Goal: Information Seeking & Learning: Learn about a topic

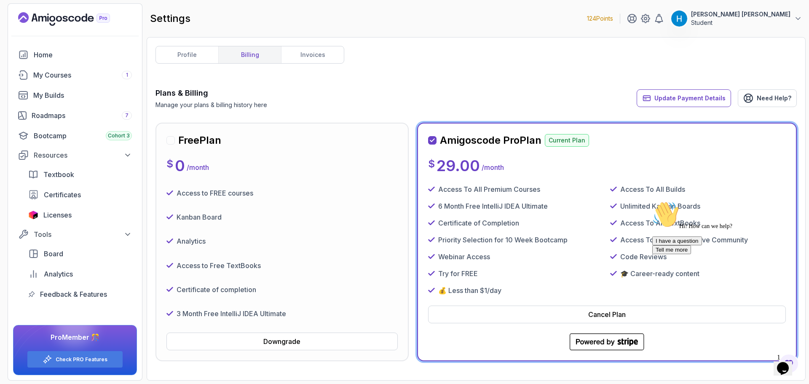
click at [652, 201] on icon "Chat attention grabber" at bounding box center [652, 201] width 0 height 0
click at [321, 58] on link "invoices" at bounding box center [312, 54] width 63 height 17
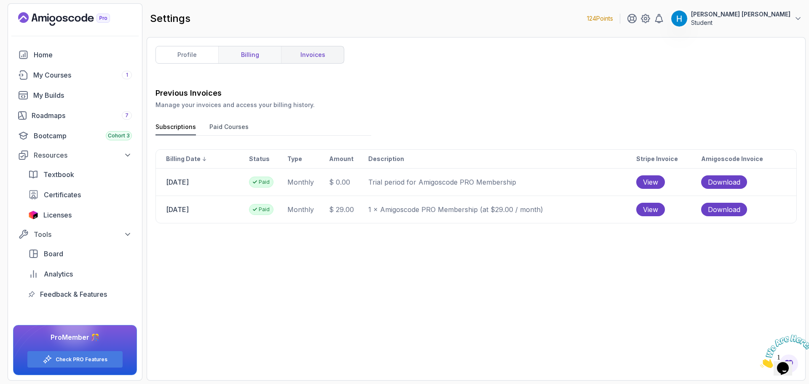
click at [249, 53] on link "billing" at bounding box center [249, 54] width 63 height 17
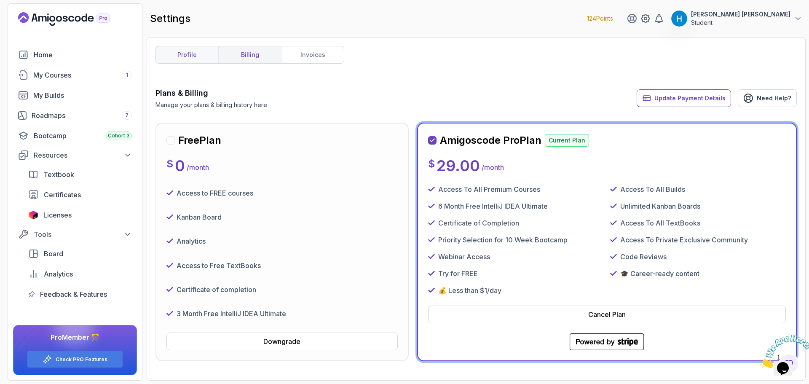
click at [181, 57] on link "profile" at bounding box center [187, 54] width 62 height 17
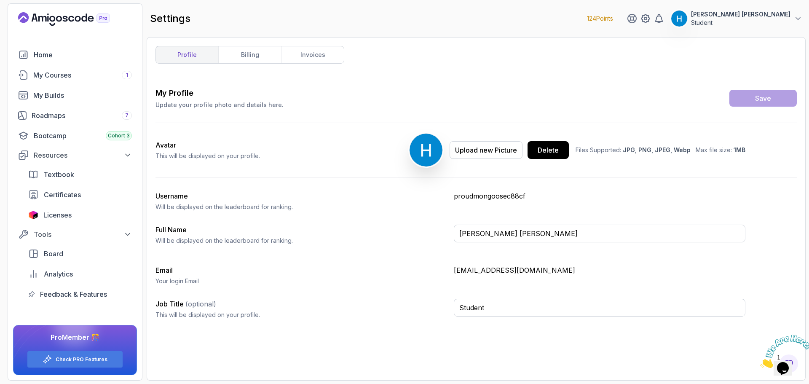
click at [198, 54] on link "profile" at bounding box center [187, 54] width 62 height 17
click at [235, 52] on link "billing" at bounding box center [249, 54] width 63 height 17
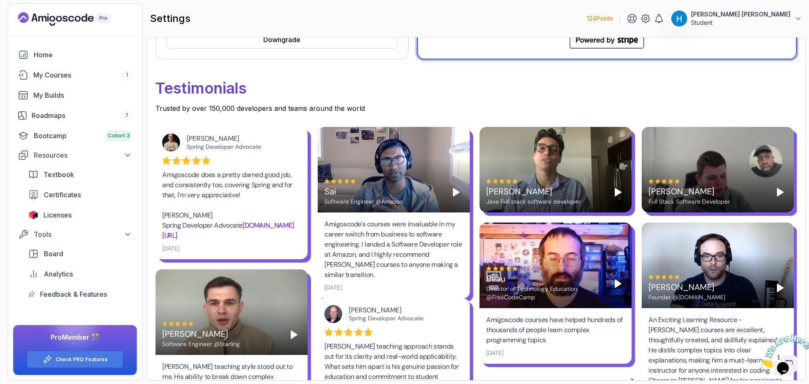
scroll to position [337, 0]
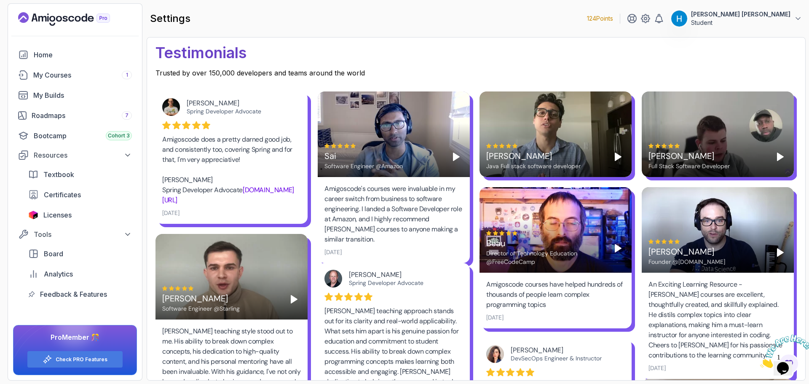
click at [370, 193] on div "Amigoscode's courses were invaluable in my career switch from business to softw…" at bounding box center [393, 214] width 139 height 61
click at [365, 193] on div at bounding box center [365, 193] width 0 height 0
click at [386, 383] on div at bounding box center [404, 384] width 809 height 0
click at [396, 188] on div "Amigoscode's courses were invaluable in my career switch from business to softw…" at bounding box center [393, 214] width 139 height 61
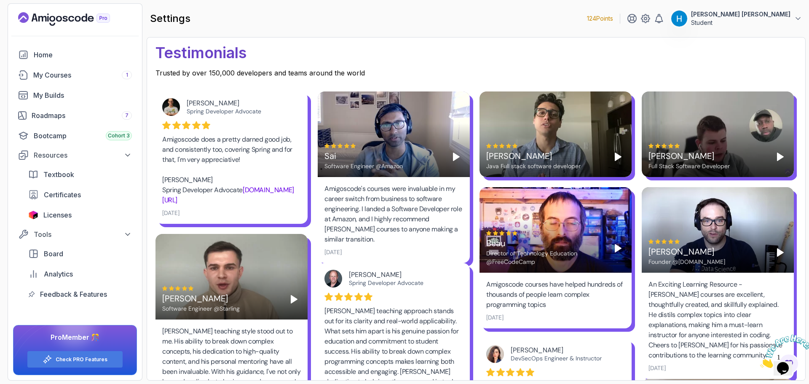
click at [345, 220] on div "Amigoscode's courses were invaluable in my career switch from business to softw…" at bounding box center [393, 214] width 139 height 61
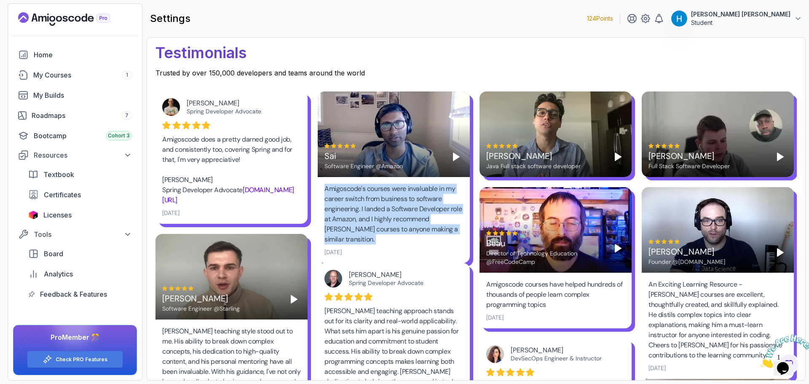
click at [345, 220] on div "Amigoscode's courses were invaluable in my career switch from business to softw…" at bounding box center [393, 214] width 139 height 61
click at [373, 217] on div "Amigoscode's courses were invaluable in my career switch from business to softw…" at bounding box center [393, 214] width 139 height 61
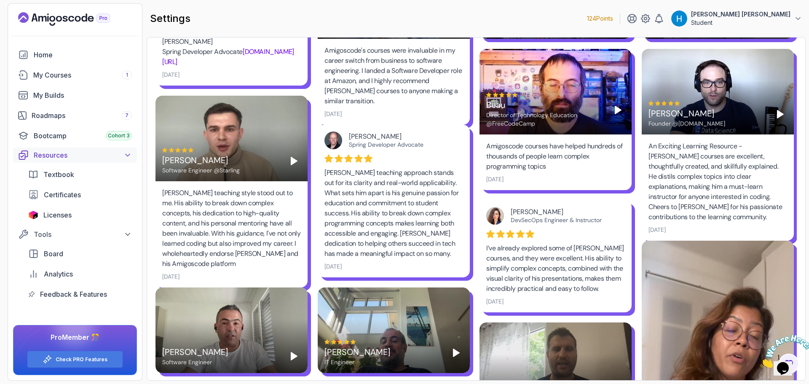
scroll to position [379, 0]
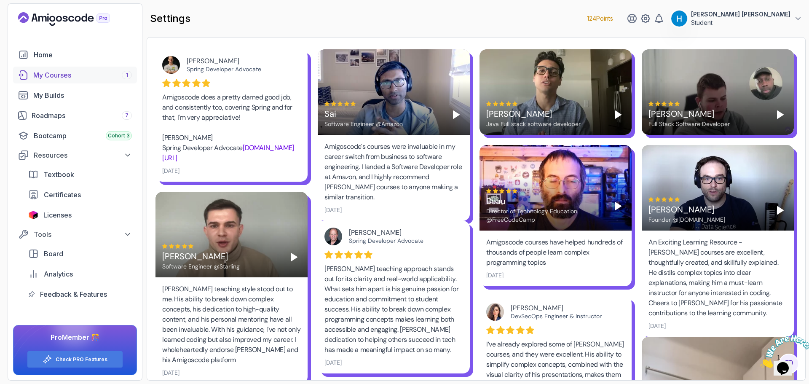
click at [80, 78] on div "My Courses 1" at bounding box center [82, 75] width 99 height 10
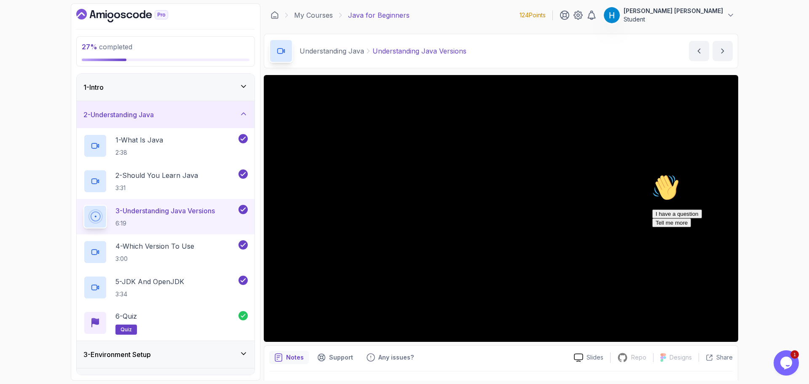
click at [0, 238] on div "27 % completed 1 - Intro 2 - Understanding Java 1 - What Is Java 2:38 2 - Shoul…" at bounding box center [404, 192] width 809 height 384
click at [188, 281] on div "5 - JDK And OpenJDK 3:34" at bounding box center [159, 288] width 153 height 24
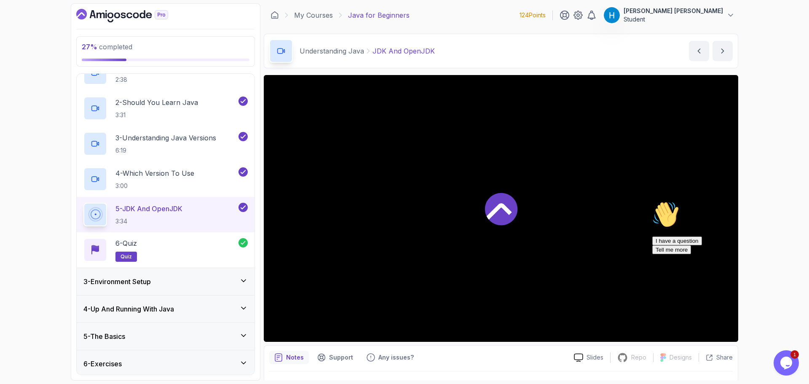
scroll to position [84, 0]
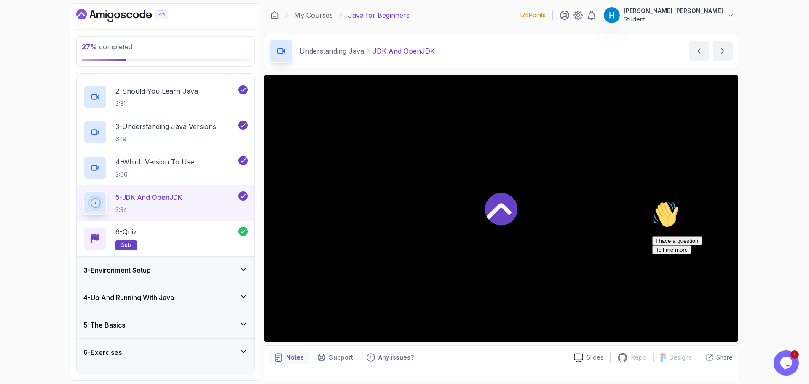
click at [191, 270] on div "3 - Environment Setup" at bounding box center [165, 270] width 164 height 10
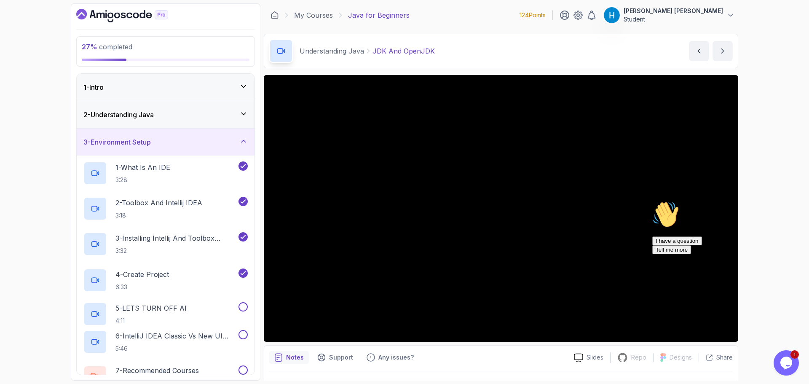
scroll to position [42, 0]
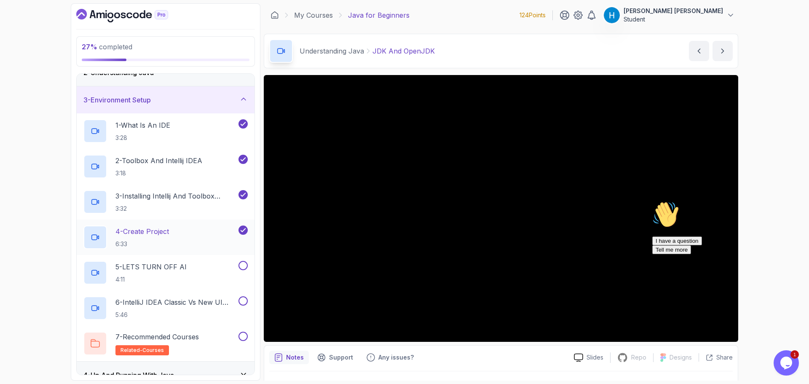
click at [222, 228] on div "4 - Create Project 6:33" at bounding box center [159, 237] width 153 height 24
drag, startPoint x: 195, startPoint y: 271, endPoint x: 0, endPoint y: 280, distance: 194.8
click at [0, 280] on div "27 % completed 1 - Intro 2 - Understanding Java 3 - Environment Setup 1 - What …" at bounding box center [404, 192] width 809 height 384
